Goal: Task Accomplishment & Management: Complete application form

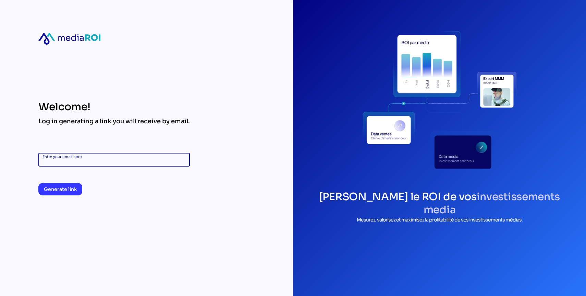
click at [88, 161] on input "Enter your email here" at bounding box center [114, 160] width 143 height 14
type input "**********"
click at [61, 189] on span "Generate link" at bounding box center [60, 189] width 33 height 8
